Goal: Task Accomplishment & Management: Manage account settings

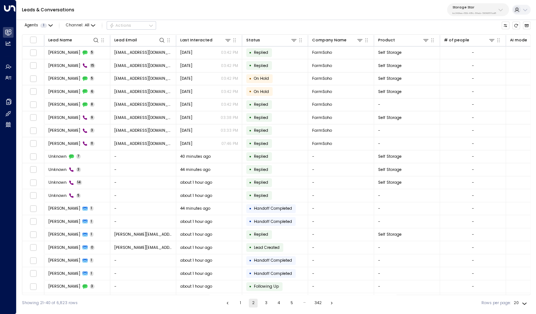
click at [239, 301] on button "1" at bounding box center [240, 303] width 9 height 9
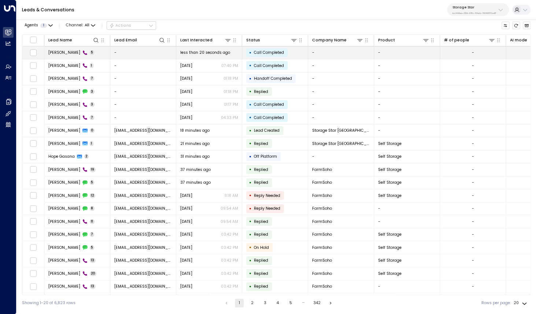
click at [56, 51] on span "[PERSON_NAME]" at bounding box center [64, 52] width 32 height 5
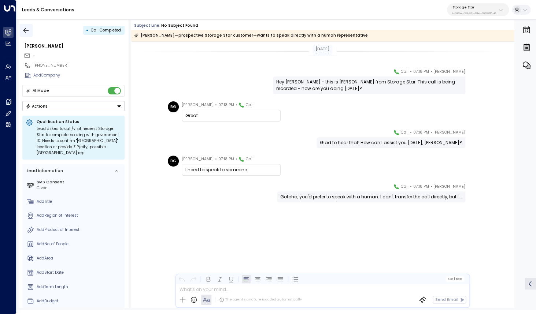
click at [26, 33] on icon "button" at bounding box center [25, 30] width 7 height 7
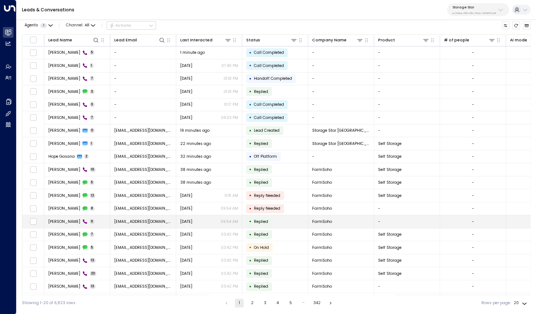
scroll to position [0, 0]
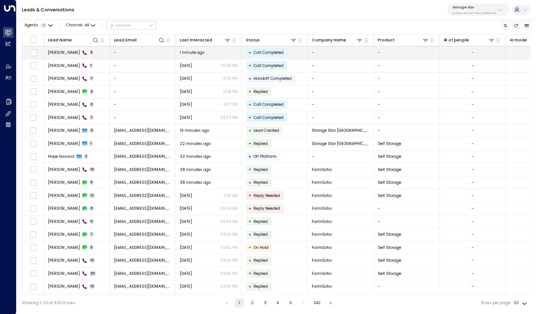
click at [64, 51] on span "[PERSON_NAME]" at bounding box center [64, 52] width 32 height 5
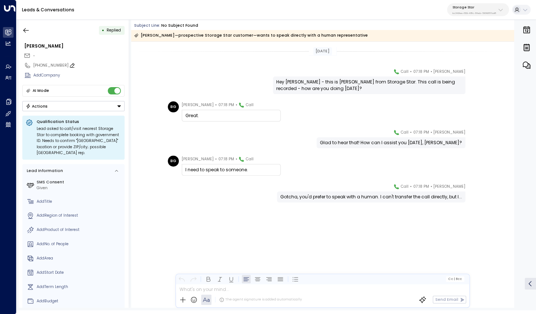
click at [39, 66] on div "[PHONE_NUMBER]" at bounding box center [78, 66] width 91 height 6
drag, startPoint x: 38, startPoint y: 66, endPoint x: 88, endPoint y: 64, distance: 50.2
click at [88, 64] on input "**********" at bounding box center [77, 66] width 89 height 6
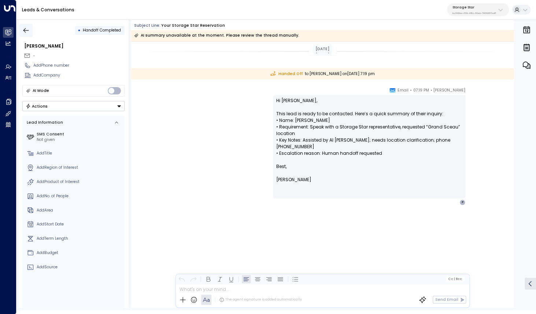
click at [26, 32] on icon "button" at bounding box center [25, 30] width 5 height 5
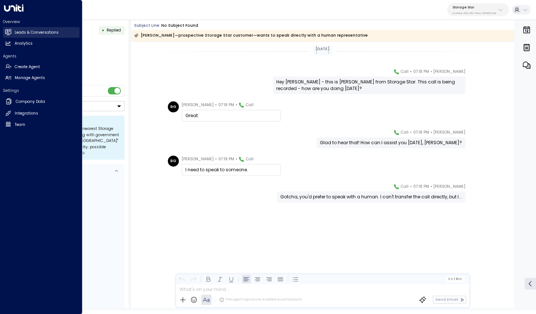
click at [5, 30] on icon at bounding box center [8, 31] width 6 height 5
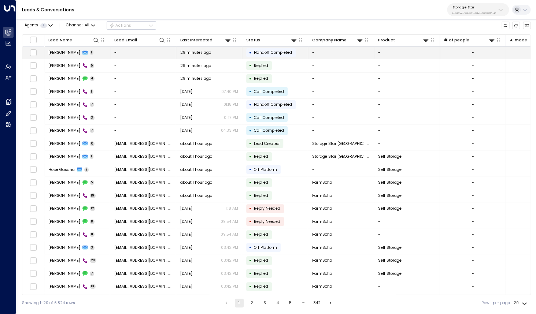
click at [56, 53] on span "[PERSON_NAME]" at bounding box center [64, 52] width 32 height 5
